Goal: Contribute content: Contribute content

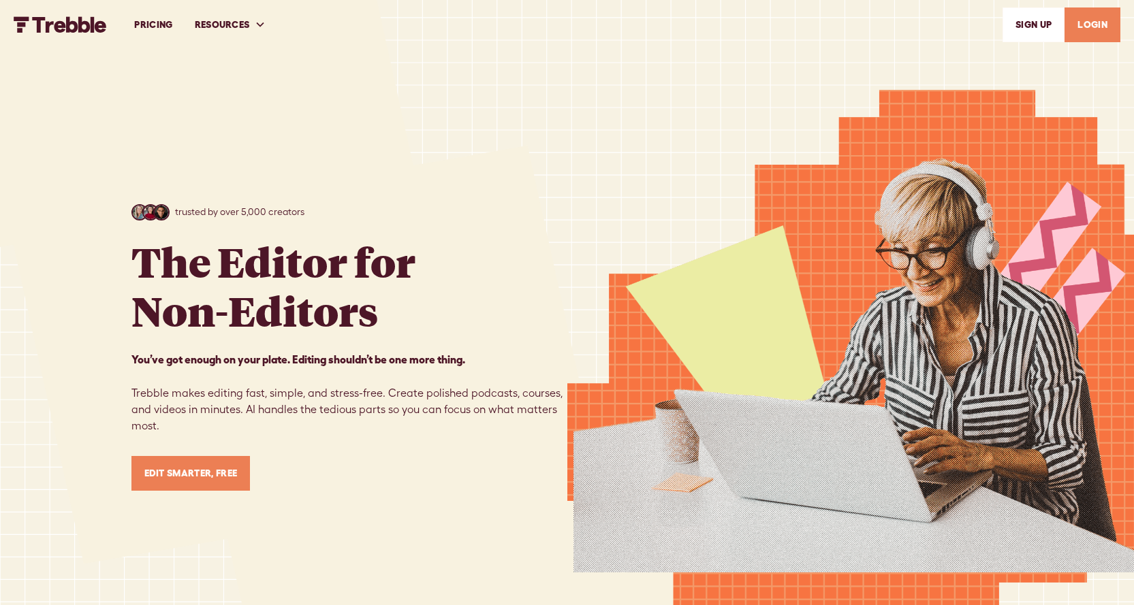
scroll to position [136, 0]
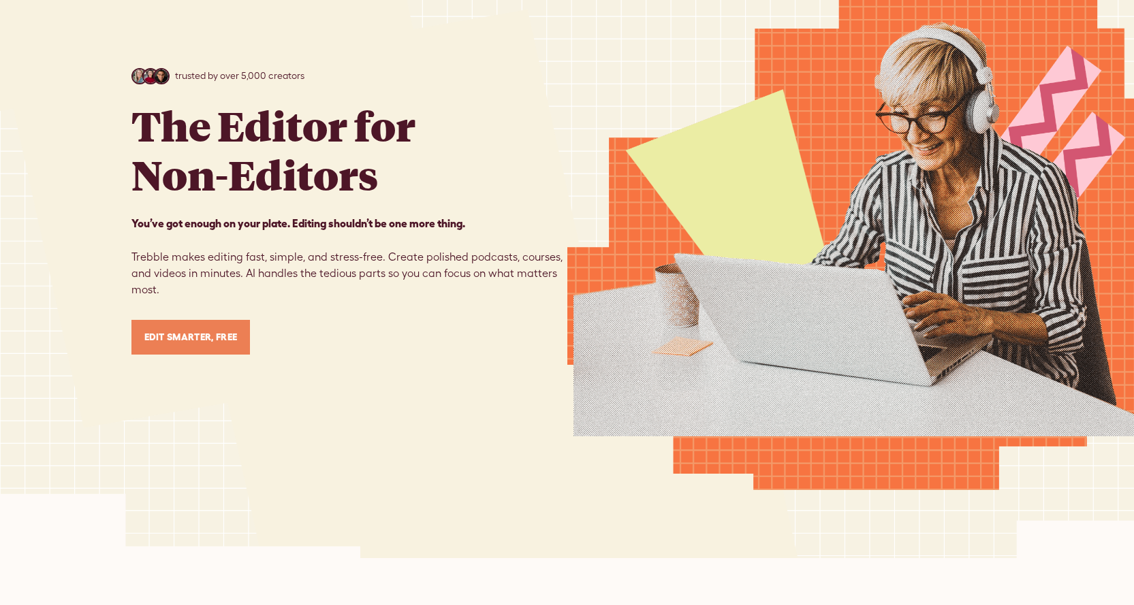
click at [183, 347] on link "Edit Smarter, Free" at bounding box center [190, 337] width 119 height 35
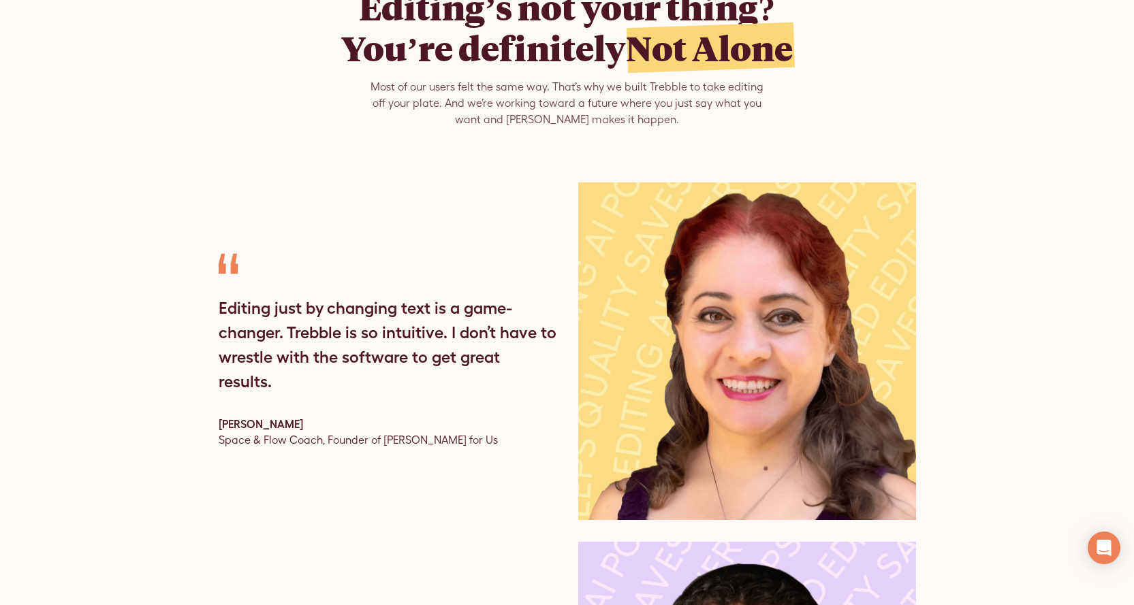
scroll to position [3949, 0]
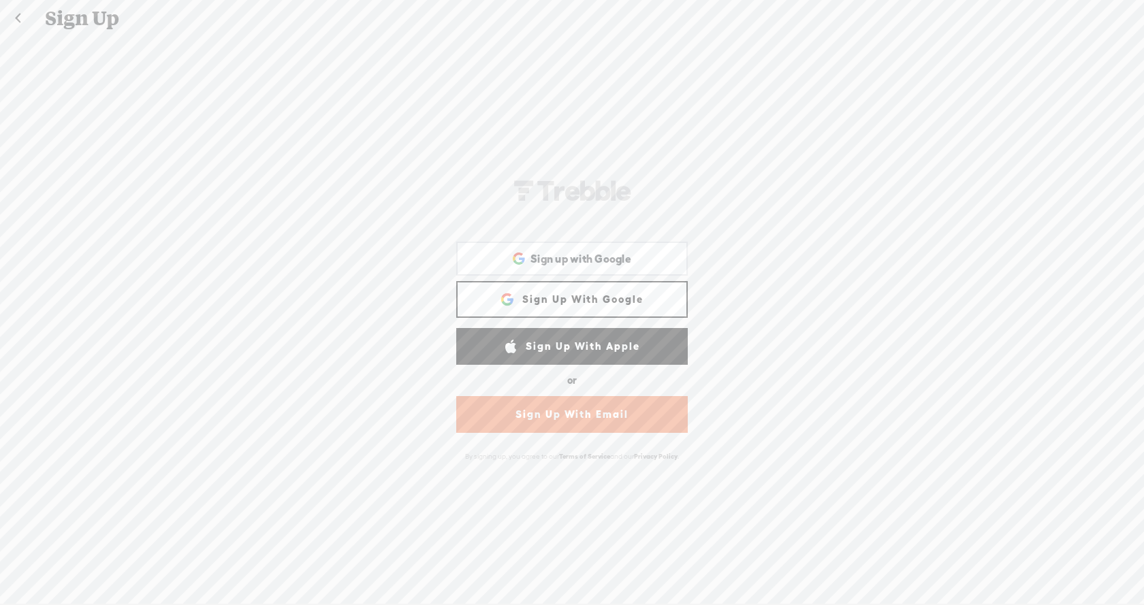
click at [585, 295] on link "Sign Up With Google" at bounding box center [571, 299] width 231 height 37
click at [569, 414] on link "Sign Up With Email" at bounding box center [571, 414] width 231 height 37
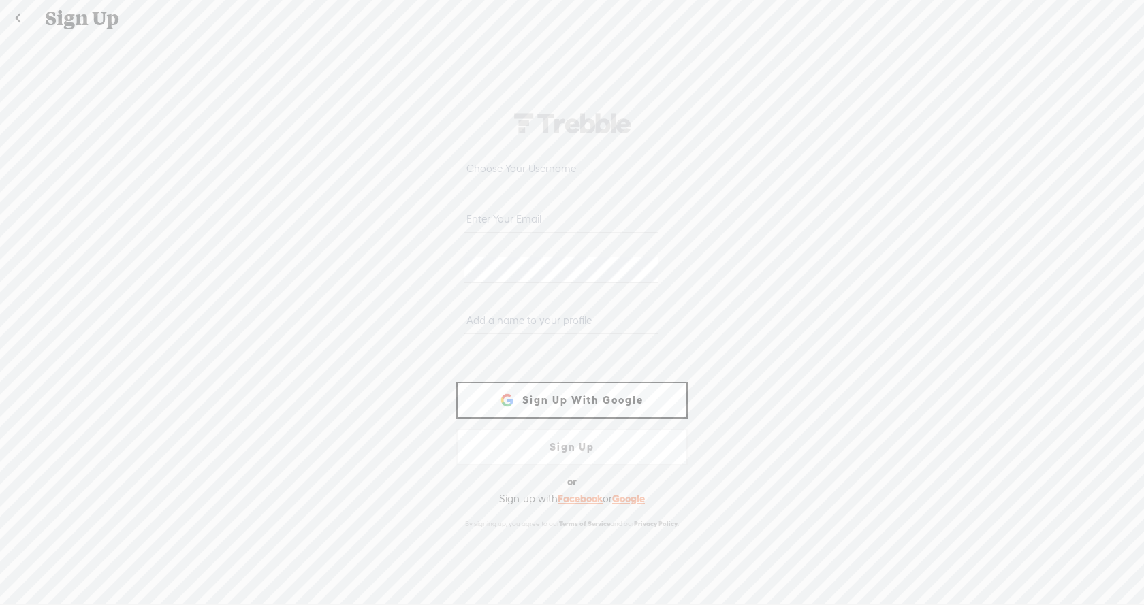
click at [528, 176] on input "text" at bounding box center [561, 169] width 194 height 27
type input "sincerelymak"
type input "totaldramajayne@gmail.com"
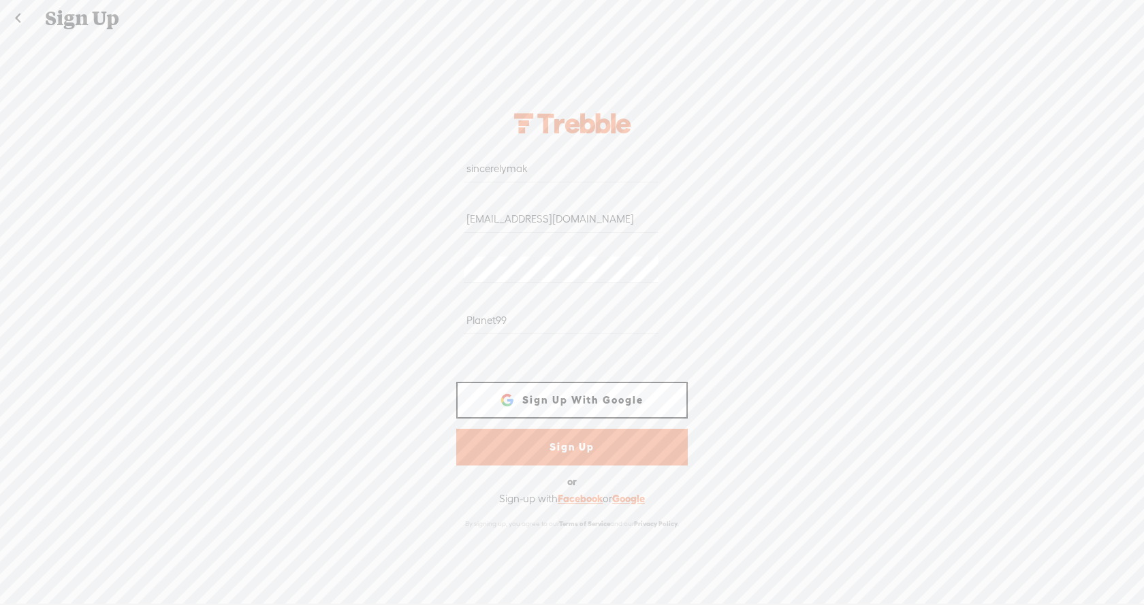
type input "Planet999"
drag, startPoint x: 522, startPoint y: 322, endPoint x: 358, endPoint y: 301, distance: 165.4
click at [358, 301] on div "sincerelymak totaldramajayne@gmail.com WEBB-58D2-V8V Planet999 Sign Up With Fac…" at bounding box center [572, 320] width 1144 height 566
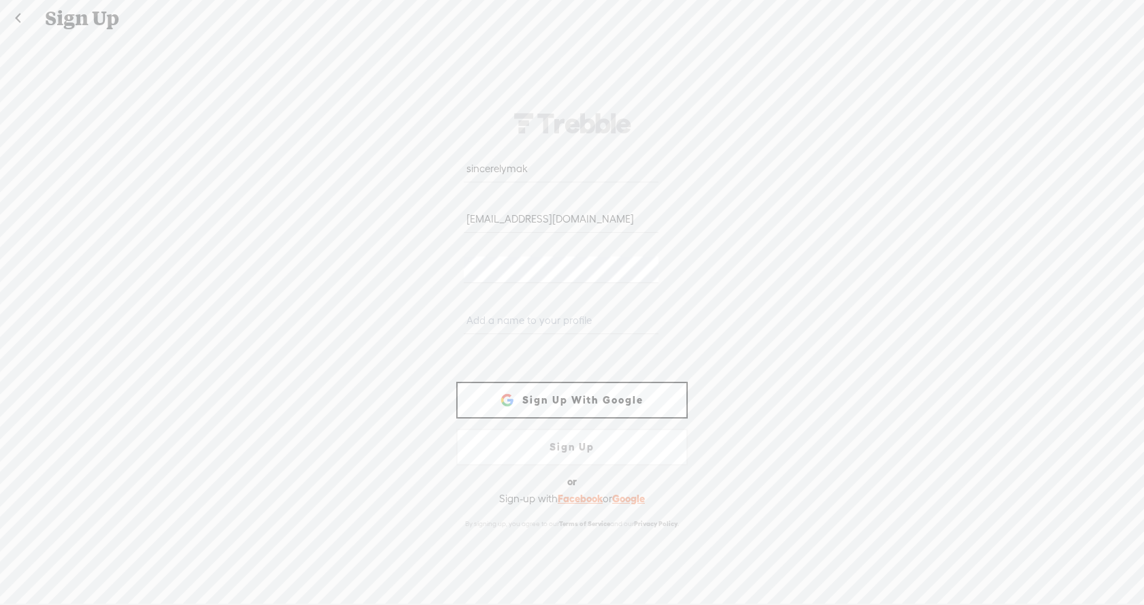
click at [521, 315] on input "text" at bounding box center [561, 321] width 194 height 27
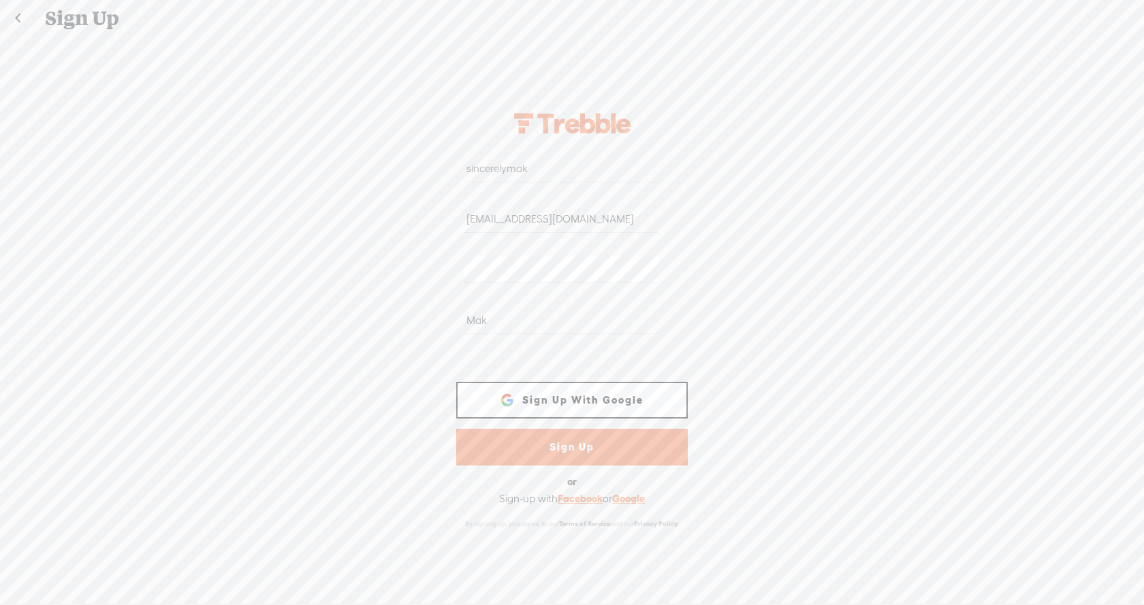
type input "Mak"
click at [562, 467] on form "sincerelymak totaldramajayne@gmail.com WEBB-58D2-V8V Mak Sign Up With Facebook …" at bounding box center [572, 320] width 272 height 570
click at [566, 459] on link "Sign Up" at bounding box center [571, 447] width 231 height 37
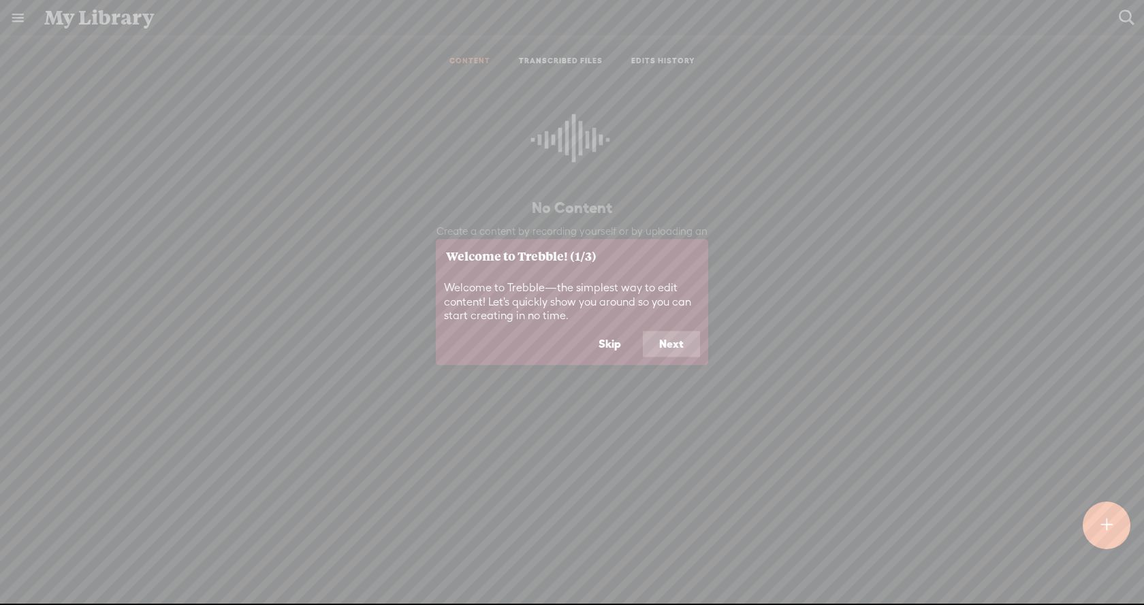
click at [666, 340] on button "Next" at bounding box center [671, 345] width 57 height 26
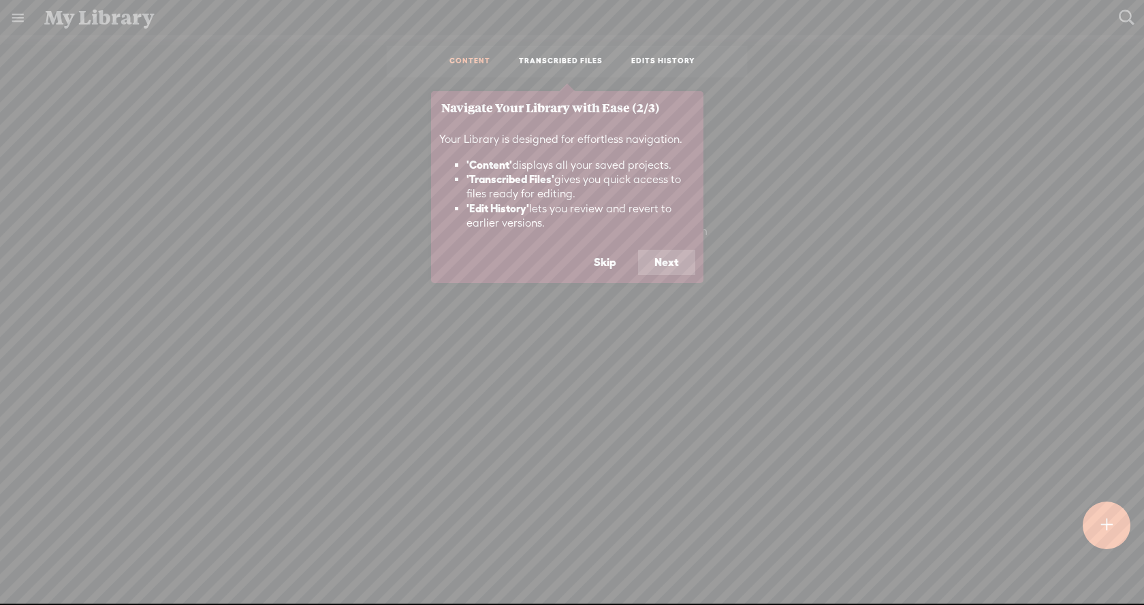
click at [669, 259] on button "Next" at bounding box center [666, 263] width 57 height 26
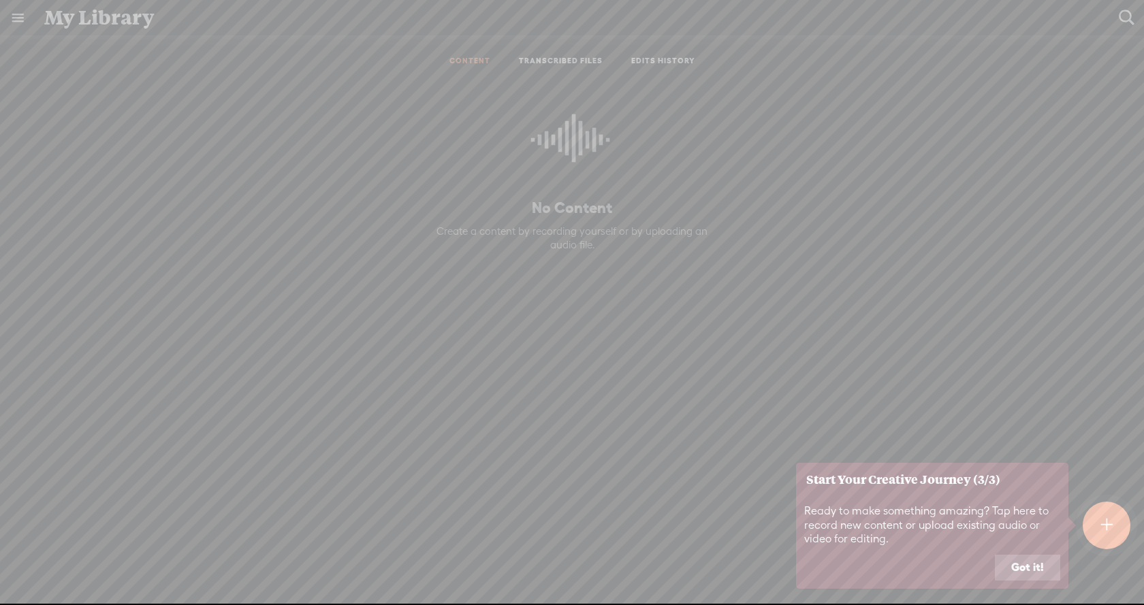
click at [1012, 571] on button "Got it!" at bounding box center [1027, 568] width 65 height 26
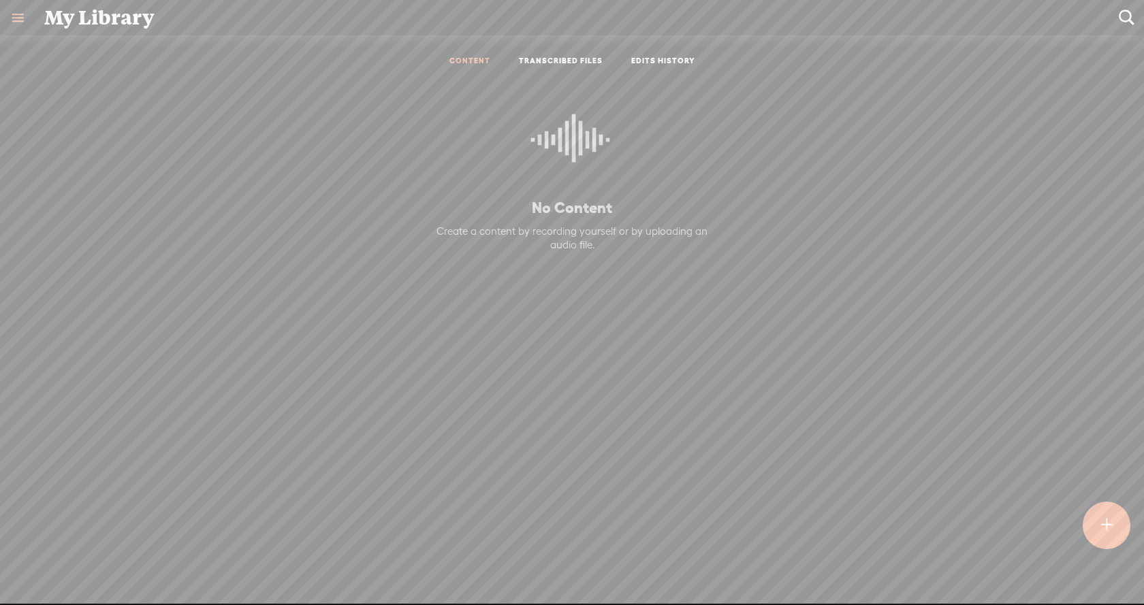
click at [560, 167] on icon at bounding box center [572, 145] width 82 height 124
click at [540, 197] on icon at bounding box center [572, 145] width 82 height 124
click at [1108, 519] on t at bounding box center [1107, 526] width 12 height 30
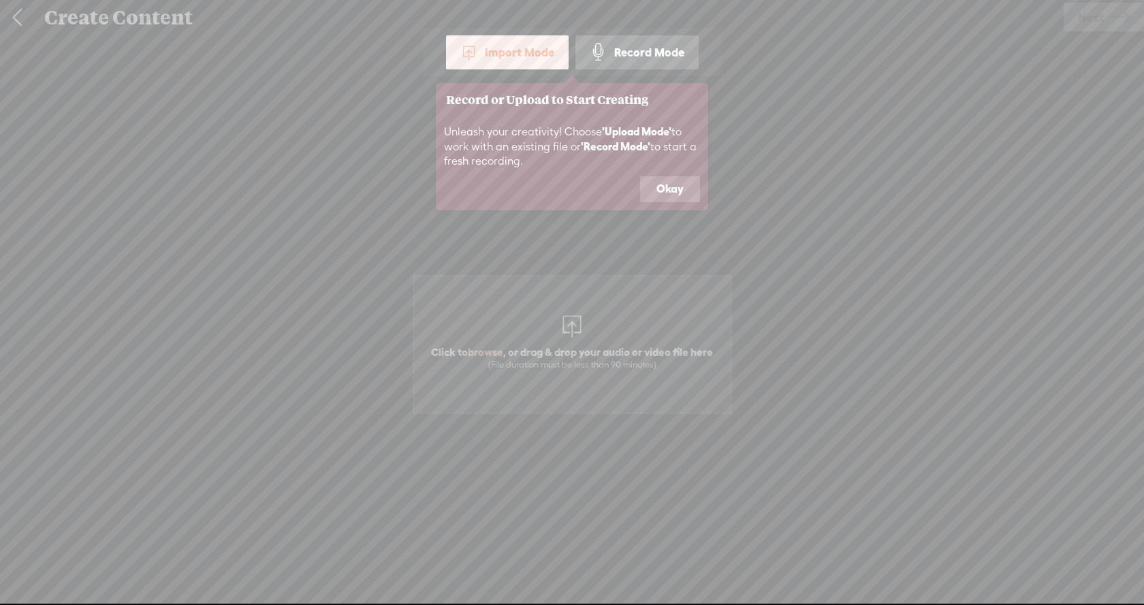
click at [678, 190] on button "Okay" at bounding box center [670, 189] width 60 height 26
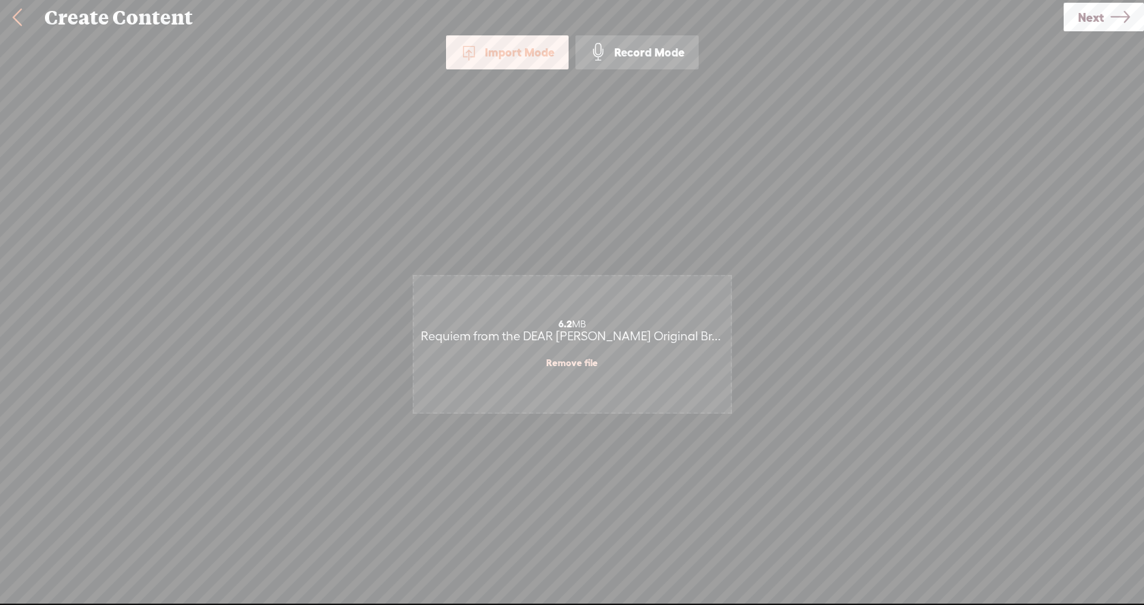
click at [611, 313] on div "6.2 MB Requiem from the DEAR EVAN HANSEN Original Broadway Cast Recording.mp3 R…" at bounding box center [572, 344] width 317 height 136
click at [1100, 4] on span "Next" at bounding box center [1091, 17] width 26 height 35
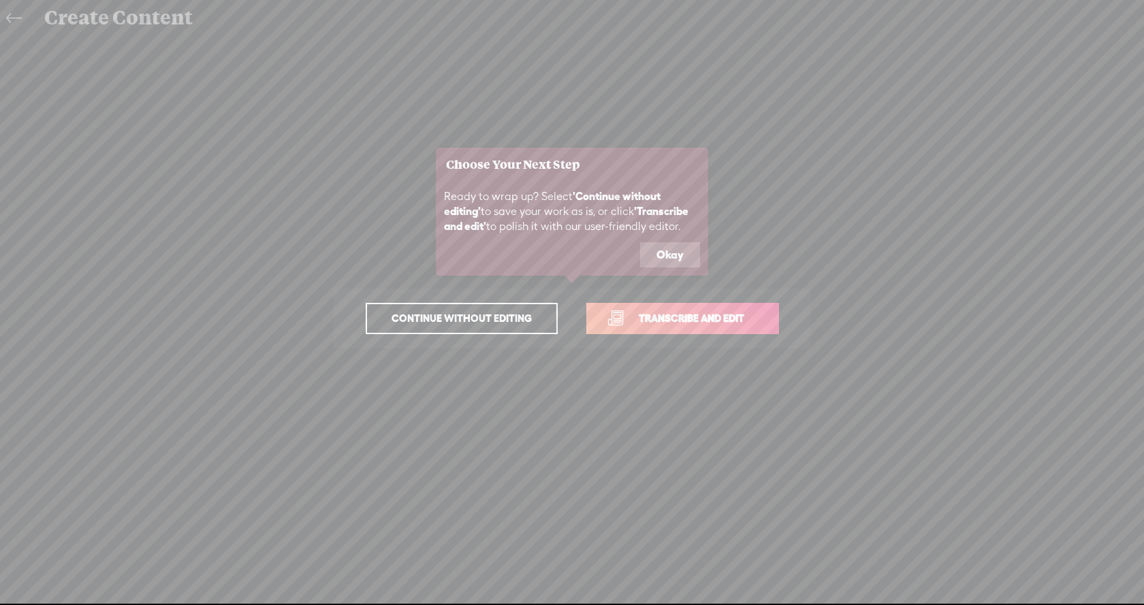
click at [663, 244] on button "Okay" at bounding box center [670, 255] width 60 height 26
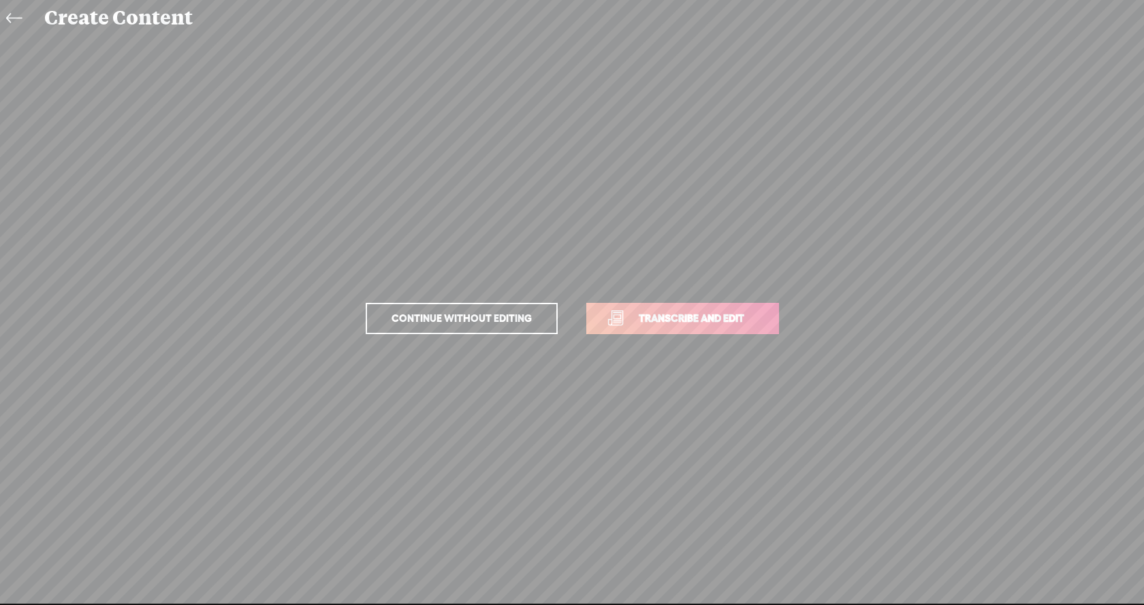
click at [468, 311] on span "Continue without editing" at bounding box center [461, 318] width 169 height 19
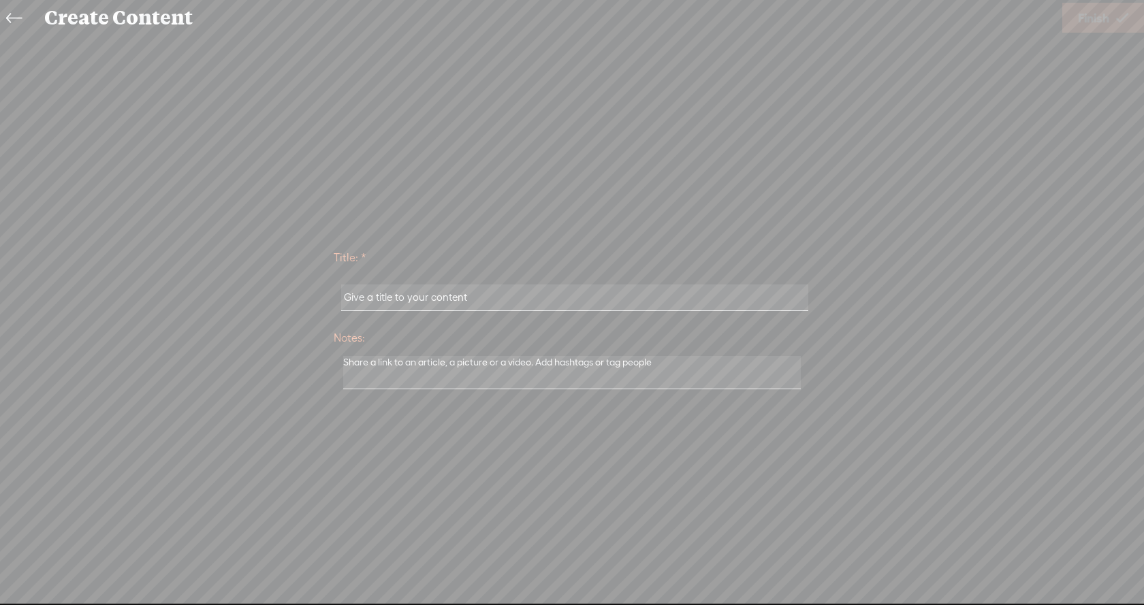
click at [543, 302] on input "text" at bounding box center [574, 298] width 466 height 27
click at [571, 302] on input "text" at bounding box center [574, 298] width 466 height 27
type input "Edit"
click at [1111, 20] on link "Finish" at bounding box center [1103, 18] width 82 height 30
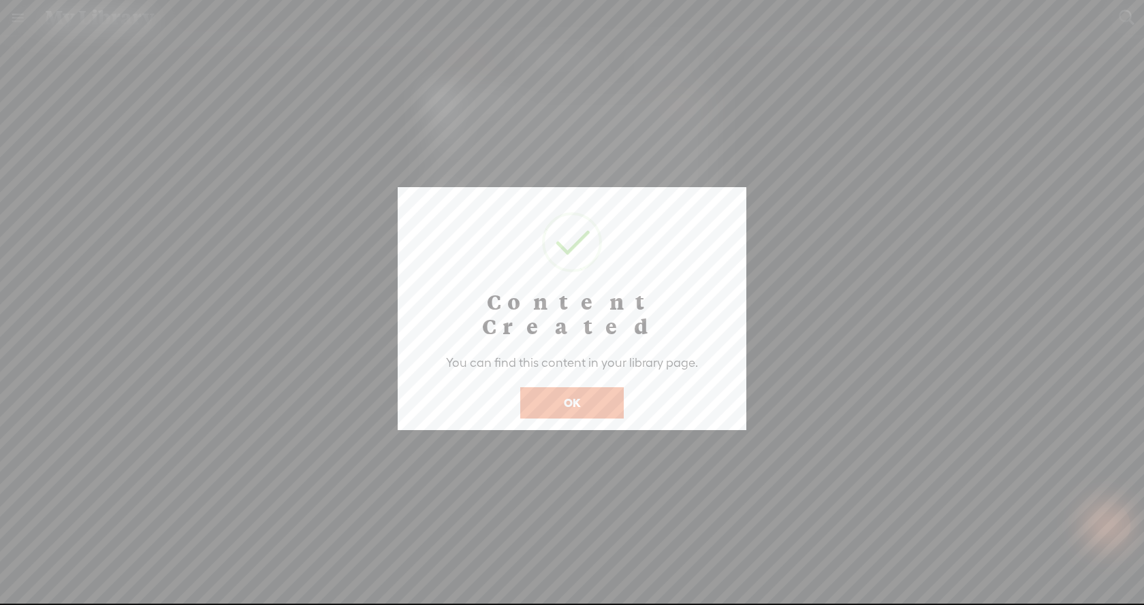
click at [588, 387] on button "OK" at bounding box center [571, 402] width 103 height 31
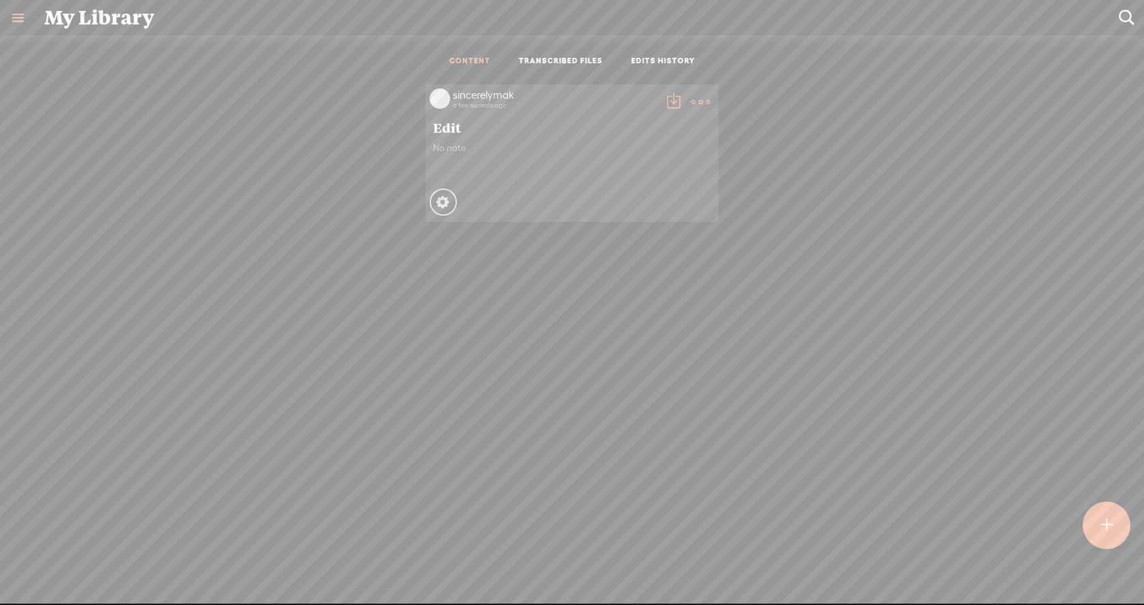
click at [696, 97] on t at bounding box center [700, 102] width 19 height 19
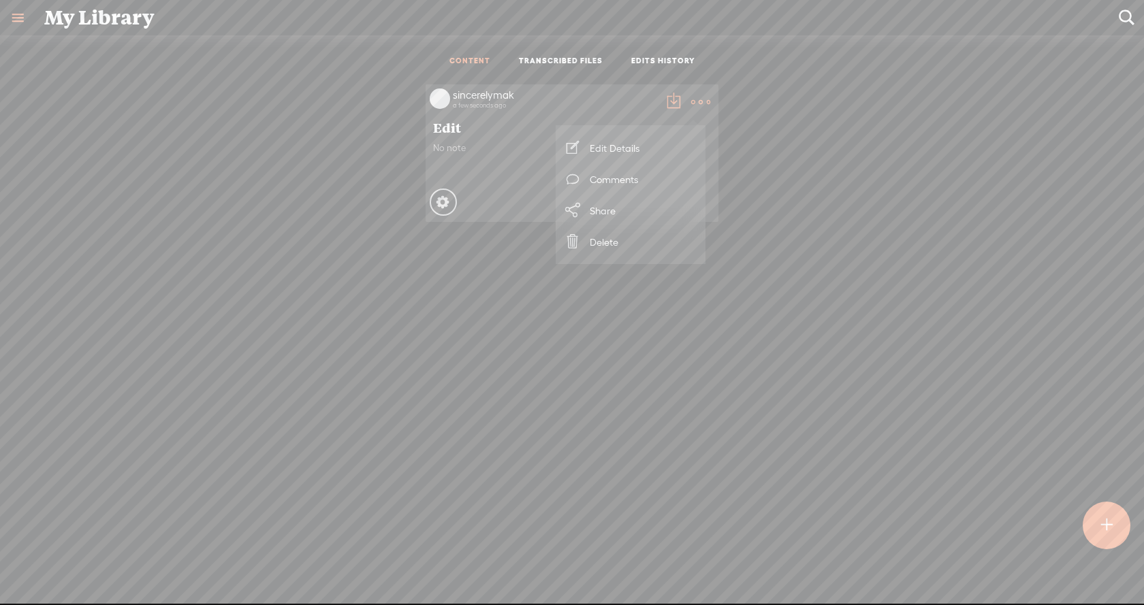
click at [899, 182] on div "sincerelymak a few seconds ago Edit No note Processing" at bounding box center [571, 153] width 1123 height 151
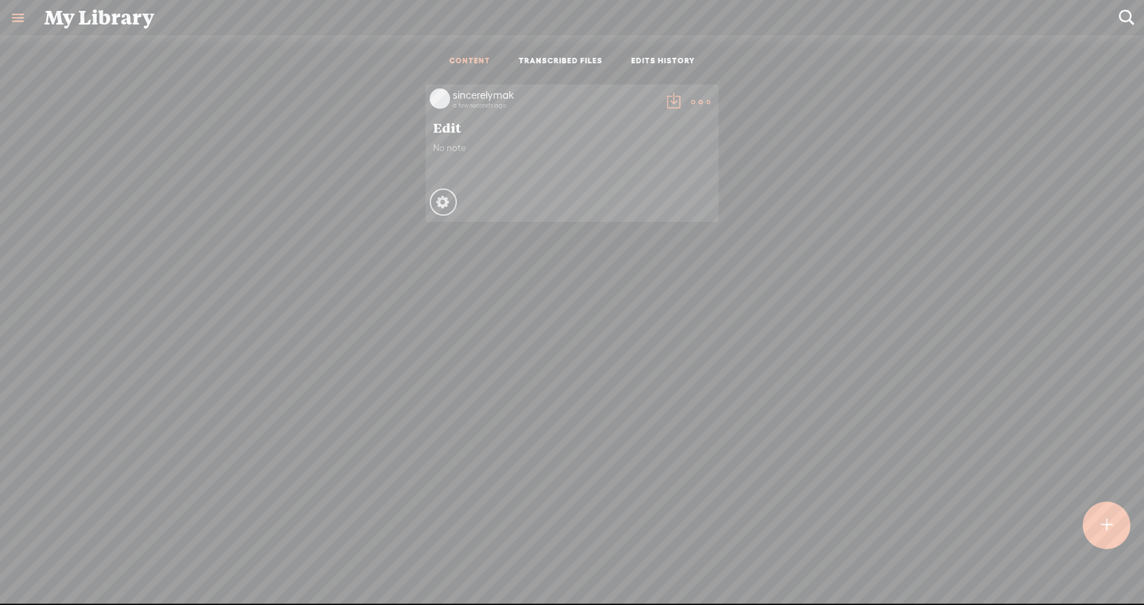
click at [18, 16] on link at bounding box center [17, 17] width 35 height 35
click at [296, 219] on body "You have 30 minutes of transcription remaining. Upgrade to increase your limit …" at bounding box center [572, 302] width 1144 height 604
click at [699, 98] on t at bounding box center [700, 102] width 19 height 19
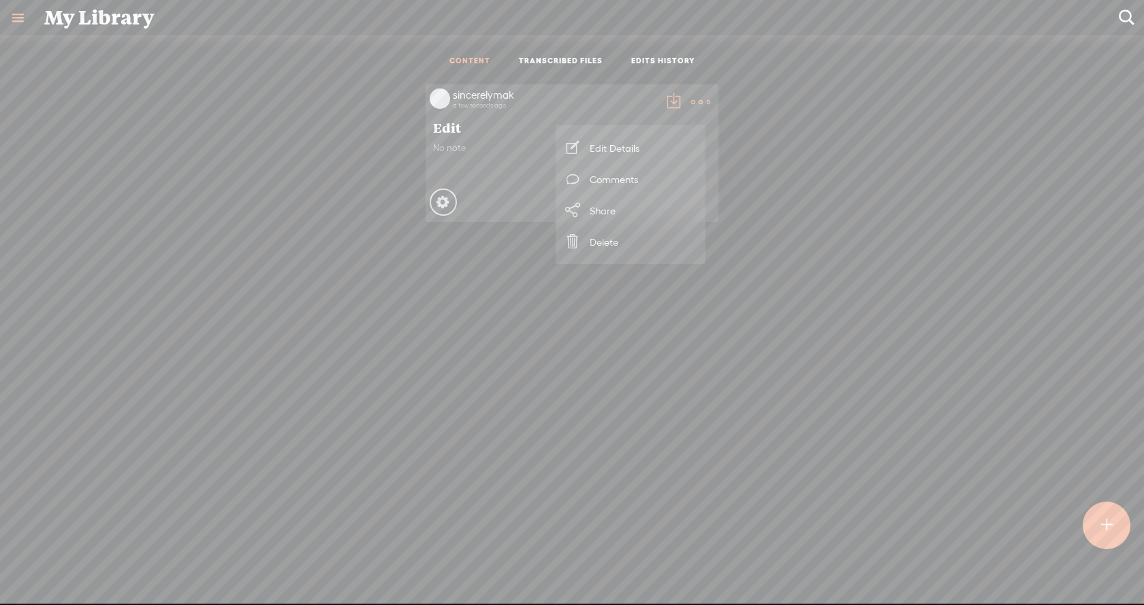
click at [607, 105] on div "a few seconds ago" at bounding box center [555, 105] width 204 height 8
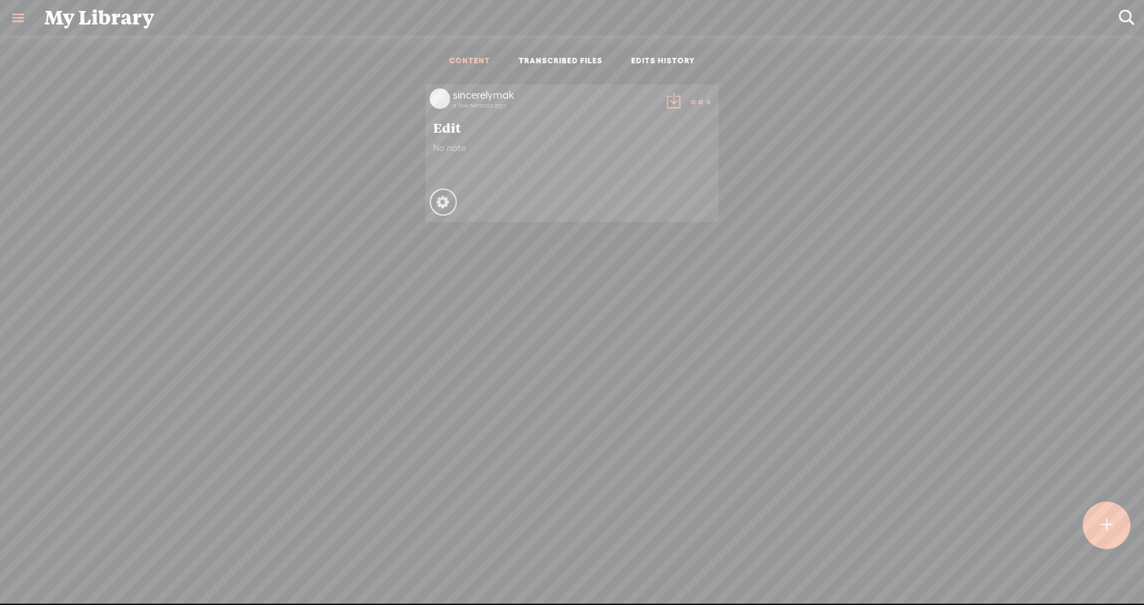
click at [544, 70] on ul "CONTENT TRANSCRIBED FILES EDITS HISTORY" at bounding box center [571, 62] width 361 height 32
click at [557, 62] on link "TRANSCRIBED FILES" at bounding box center [561, 62] width 84 height 12
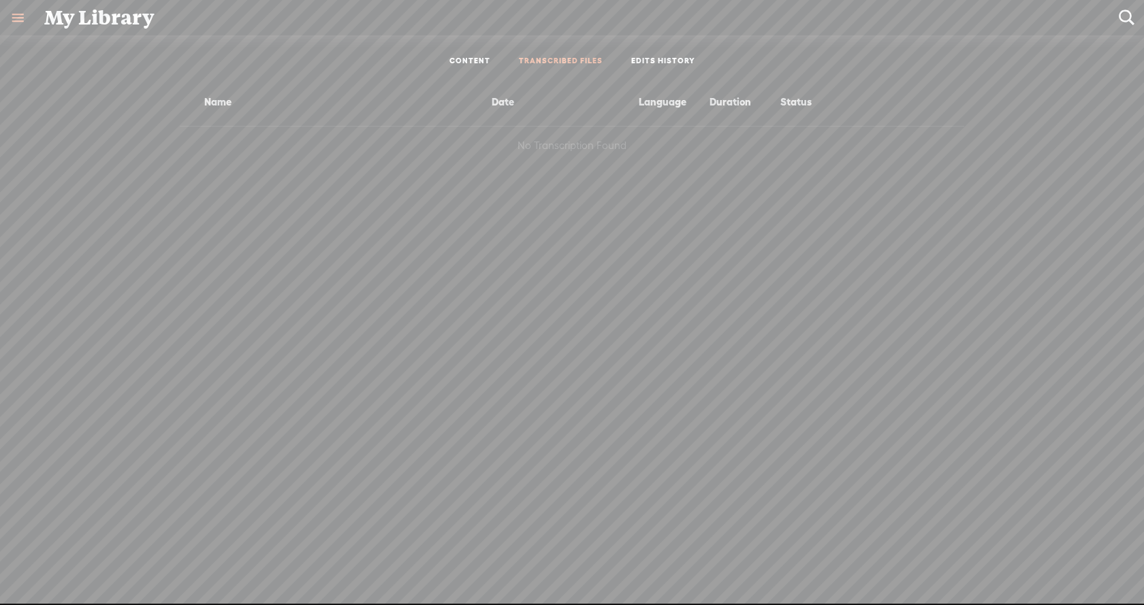
click at [649, 64] on link "EDITS HISTORY" at bounding box center [663, 62] width 64 height 12
click at [460, 61] on link "CONTENT" at bounding box center [469, 62] width 41 height 12
